Goal: Navigation & Orientation: Go to known website

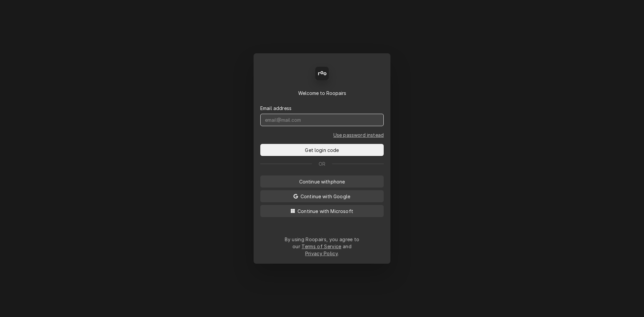
click at [316, 122] on input "Dynamic Content Wrapper" at bounding box center [322, 120] width 124 height 12
type input "chad@sodelventures.com"
click at [260, 144] on button "Get login code" at bounding box center [322, 150] width 124 height 12
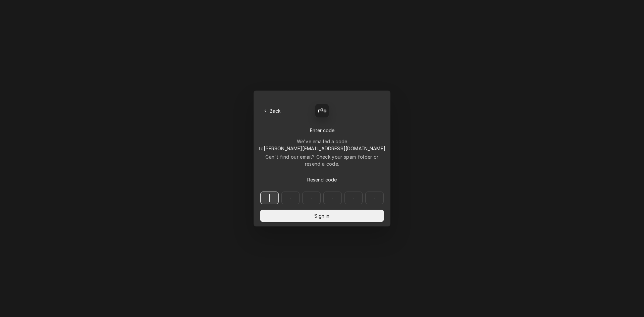
click at [273, 192] on input "Dynamic Content Wrapper" at bounding box center [322, 198] width 124 height 13
type input "081704"
click at [334, 210] on button "Sign in" at bounding box center [322, 216] width 124 height 12
